Goal: Information Seeking & Learning: Learn about a topic

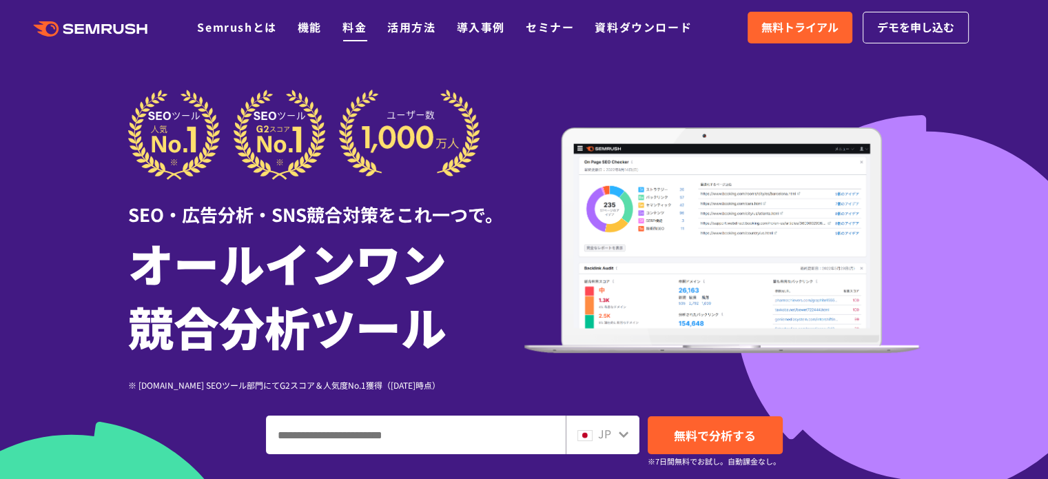
click at [353, 32] on link "料金" at bounding box center [355, 27] width 24 height 17
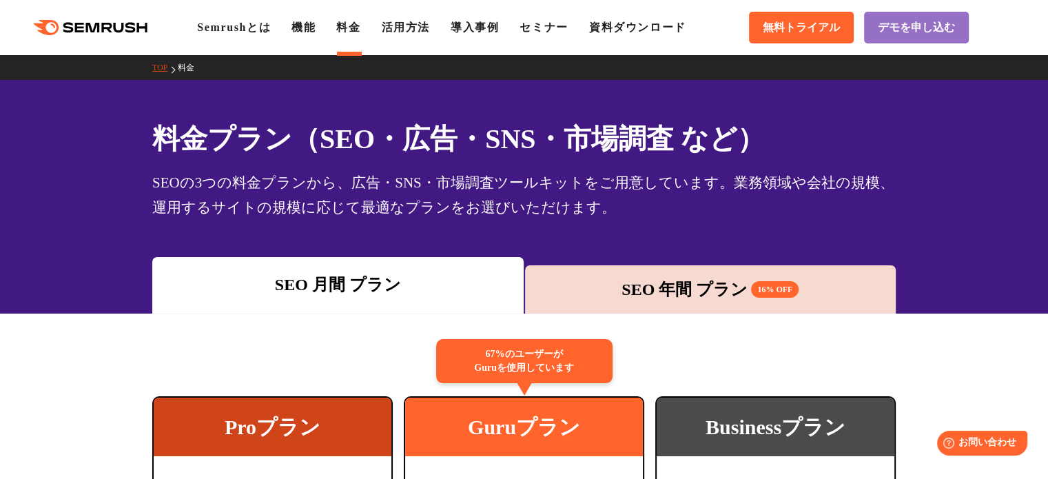
click at [122, 23] on icon ".cls {fill: #FF642D;}" at bounding box center [92, 27] width 156 height 15
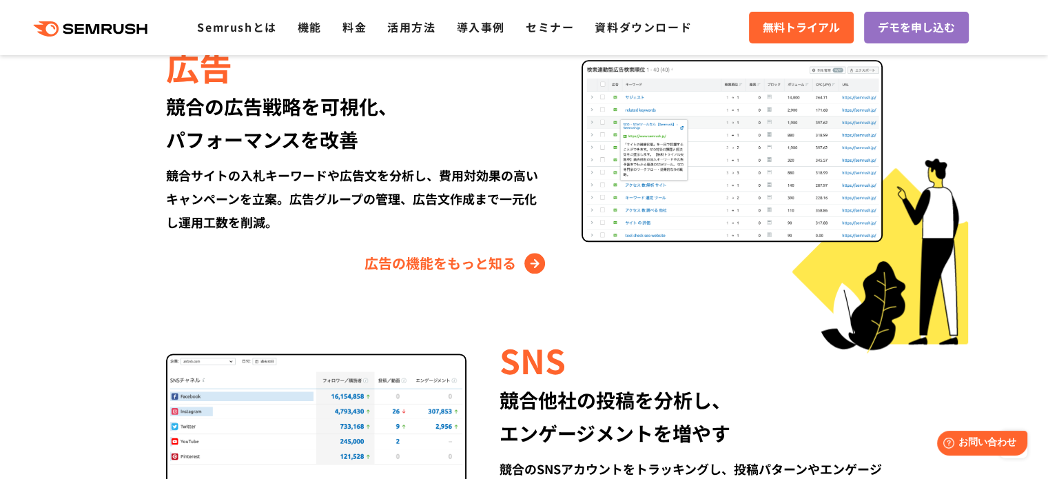
scroll to position [1632, 0]
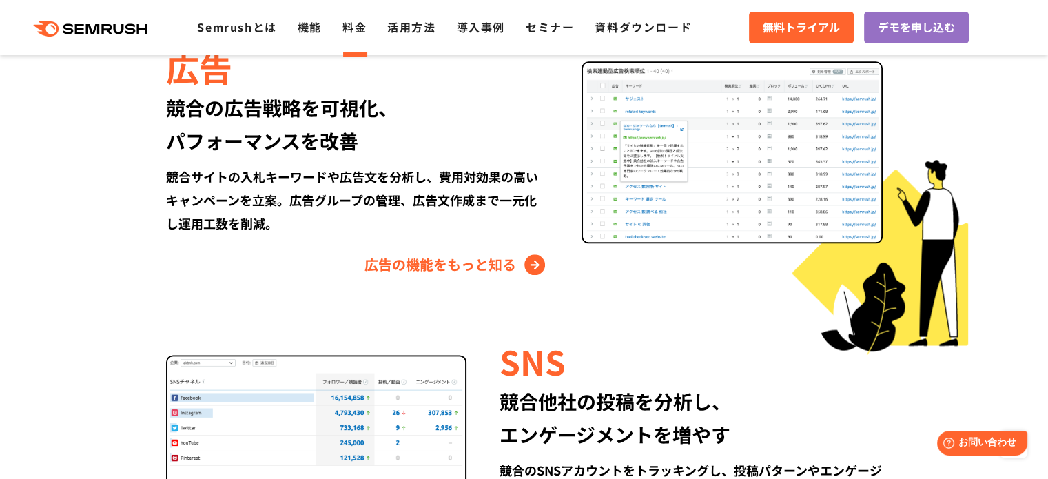
click at [361, 24] on link "料金" at bounding box center [355, 27] width 24 height 17
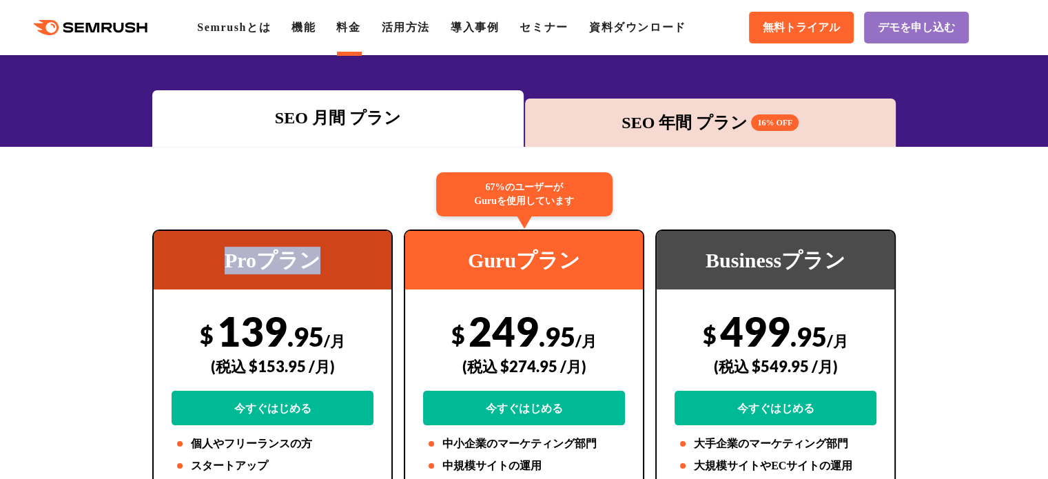
click at [320, 256] on div "Proプラン" at bounding box center [273, 260] width 238 height 59
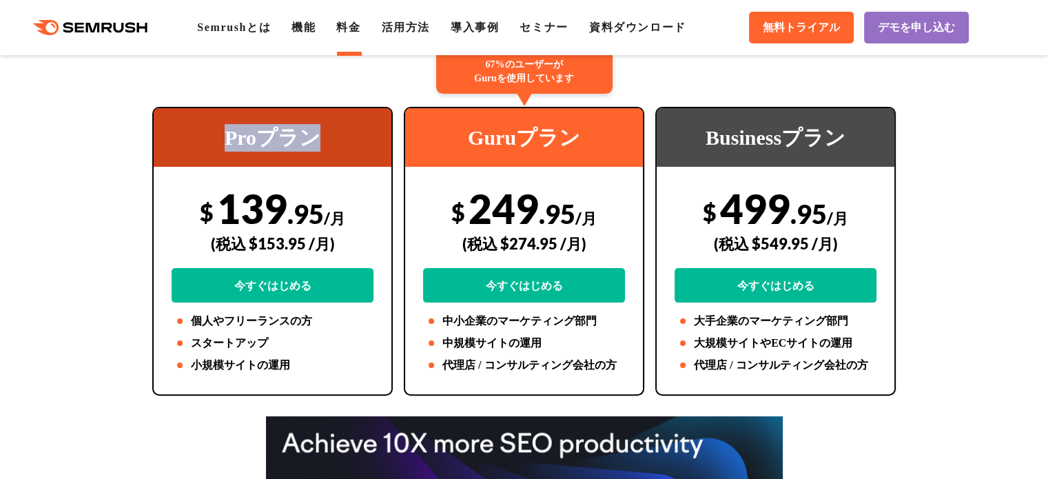
scroll to position [291, 0]
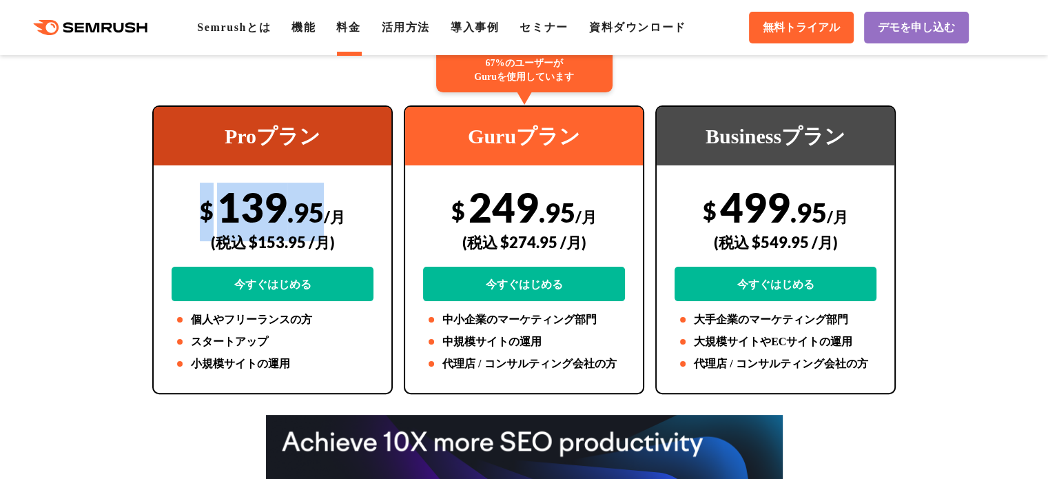
drag, startPoint x: 191, startPoint y: 206, endPoint x: 318, endPoint y: 210, distance: 127.6
click at [318, 210] on div "$ 139 .95 /月 (税込 $153.95 /月) 今すぐはじめる" at bounding box center [273, 242] width 202 height 119
copy div "$ 139 .95"
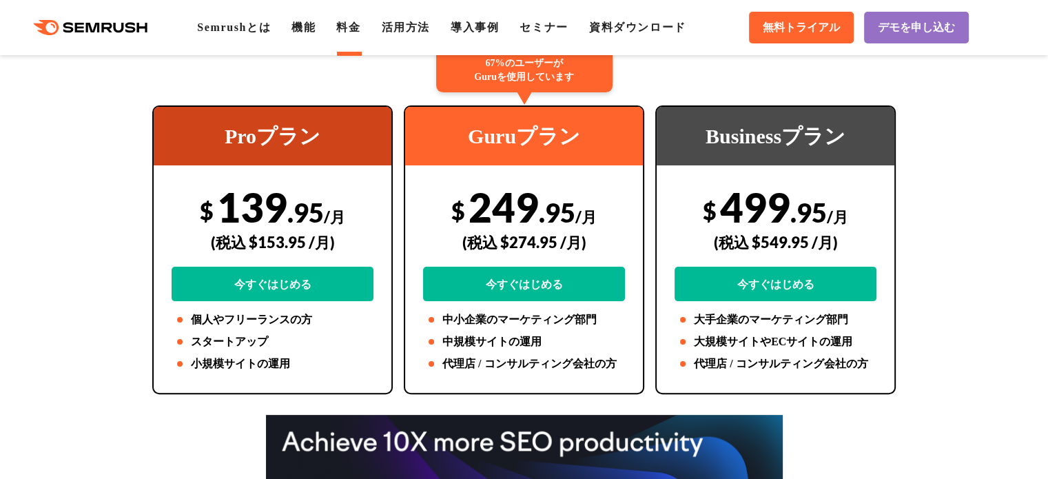
click at [528, 132] on div "Guruプラン" at bounding box center [524, 136] width 238 height 59
copy div "Guruプラン"
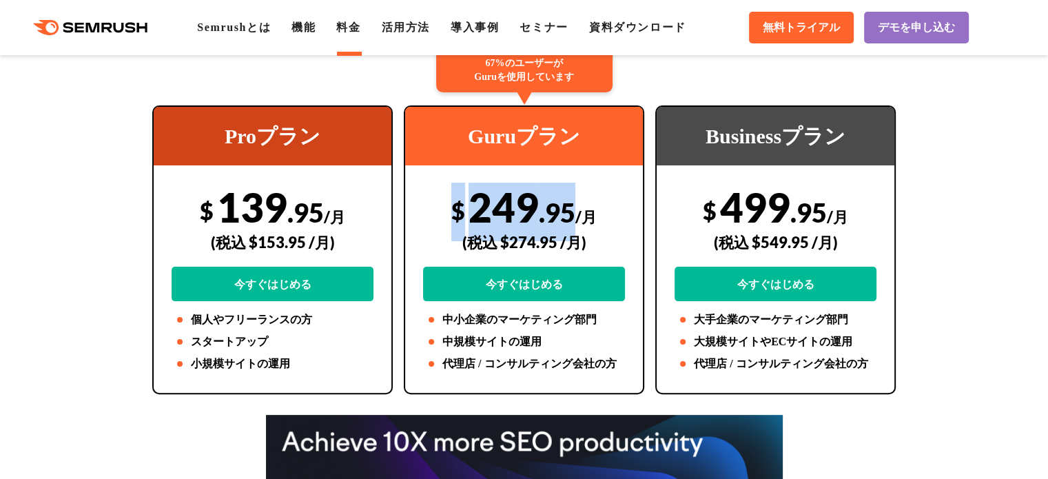
drag, startPoint x: 573, startPoint y: 209, endPoint x: 453, endPoint y: 203, distance: 120.0
click at [453, 203] on div "$ 249 .95 /月 (税込 $274.95 /月) 今すぐはじめる" at bounding box center [524, 242] width 202 height 119
copy div "$ 249 .95"
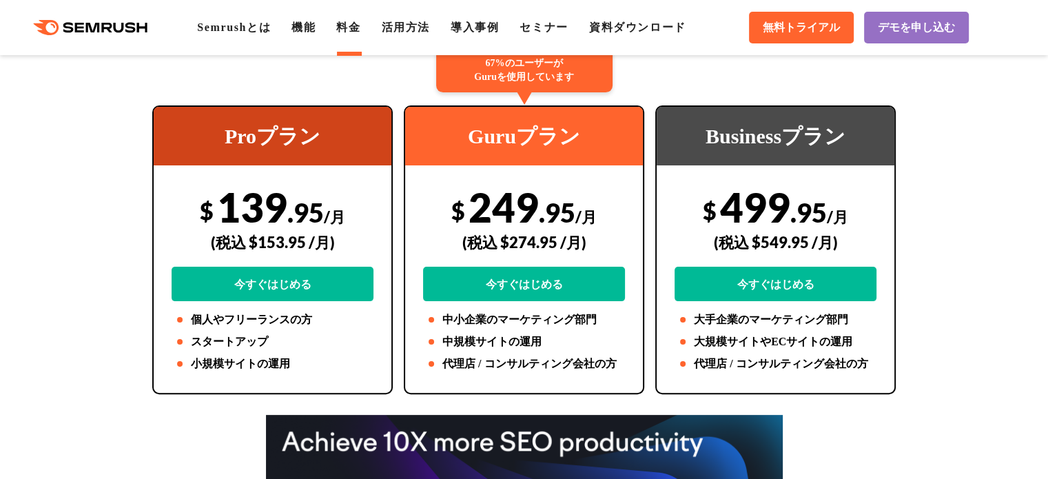
click at [781, 125] on div "Businessプラン" at bounding box center [776, 136] width 238 height 59
copy div "Businessプラン"
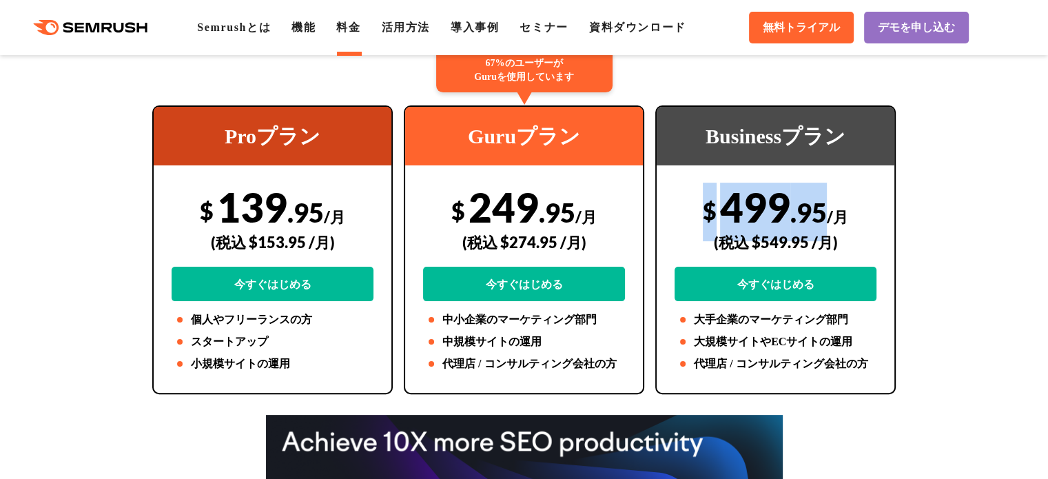
drag, startPoint x: 824, startPoint y: 209, endPoint x: 700, endPoint y: 209, distance: 124.1
click at [700, 209] on div "$ 499 .95 /月 (税込 $549.95 /月) 今すぐはじめる" at bounding box center [776, 242] width 202 height 119
copy div "$ 499 .95"
click at [306, 31] on link "機能" at bounding box center [304, 27] width 24 height 12
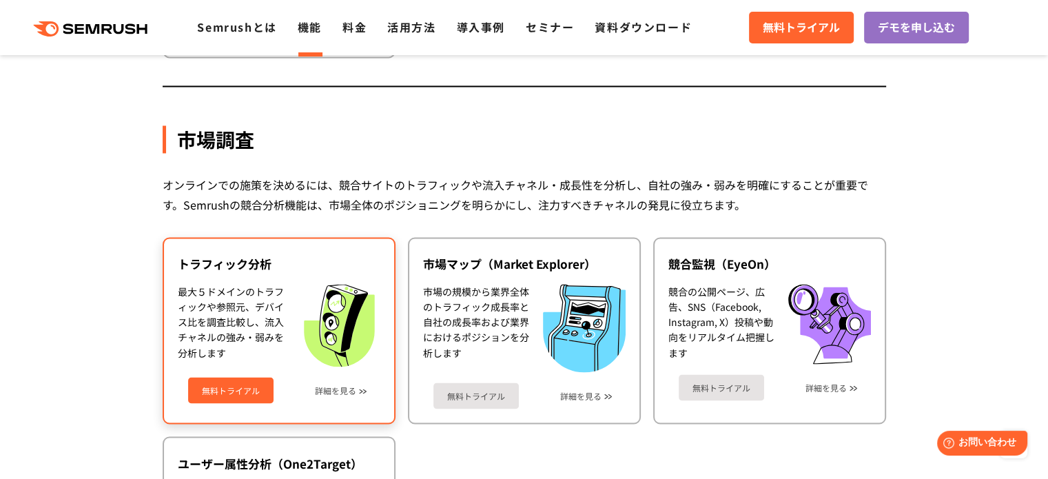
scroll to position [2272, 0]
